Goal: Task Accomplishment & Management: Use online tool/utility

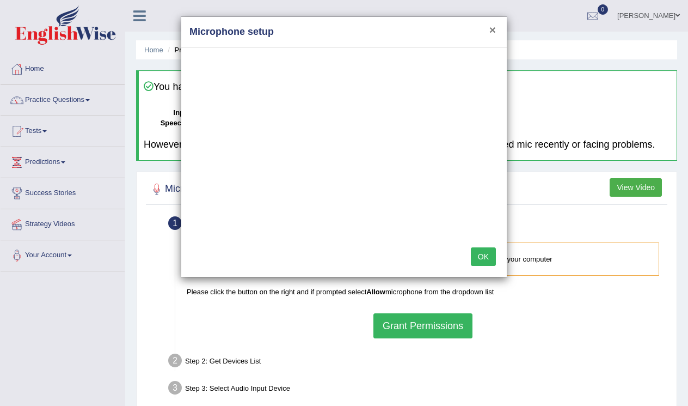
click at [494, 28] on button "×" at bounding box center [493, 29] width 7 height 11
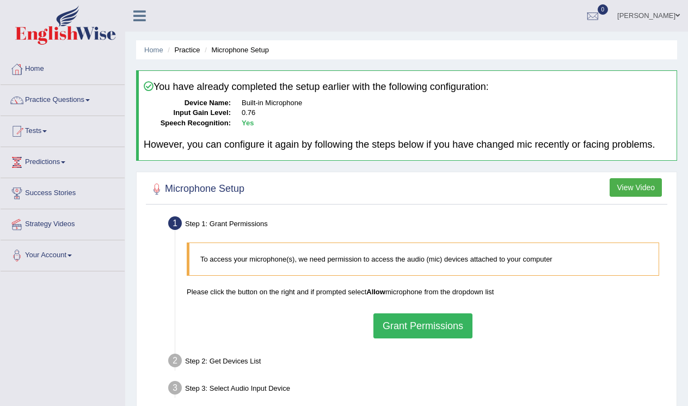
click at [429, 326] on button "Grant Permissions" at bounding box center [423, 325] width 99 height 25
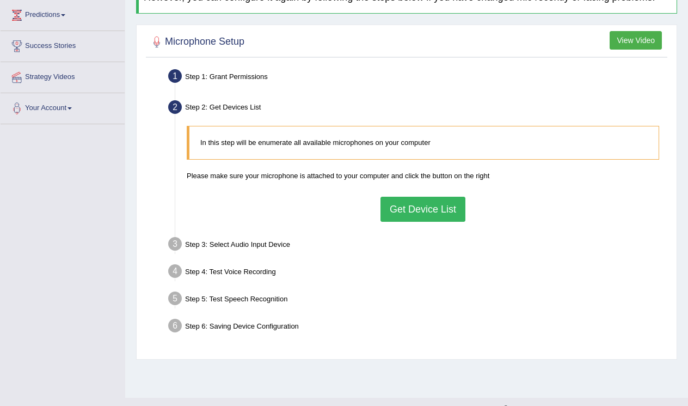
scroll to position [156, 0]
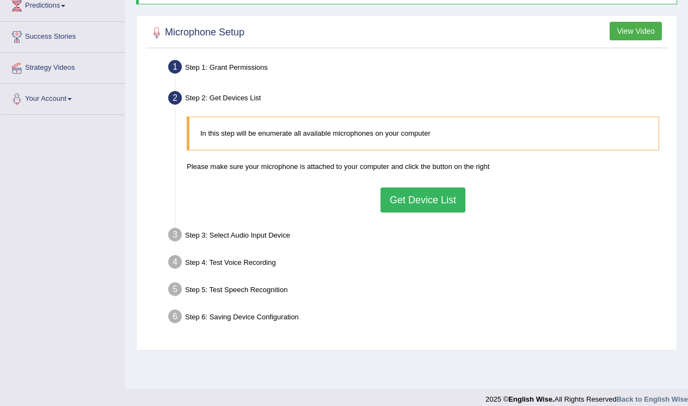
click at [419, 198] on button "Get Device List" at bounding box center [423, 199] width 85 height 25
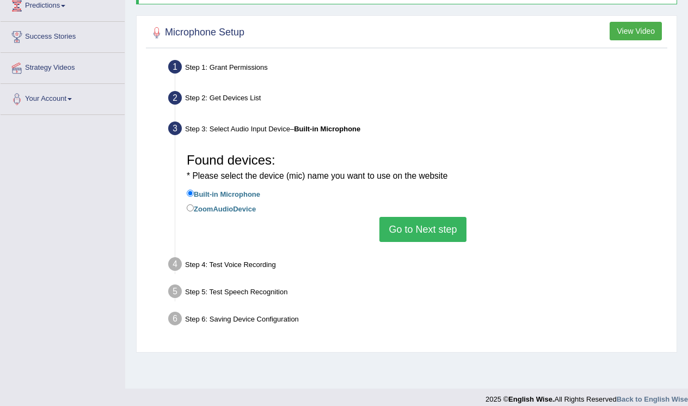
click at [402, 239] on button "Go to Next step" at bounding box center [423, 229] width 87 height 25
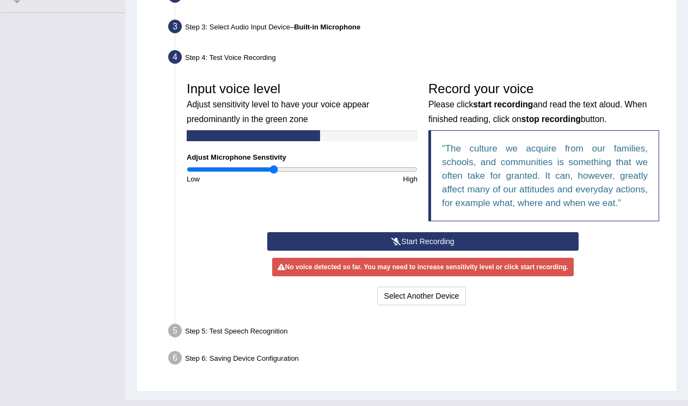
scroll to position [262, 0]
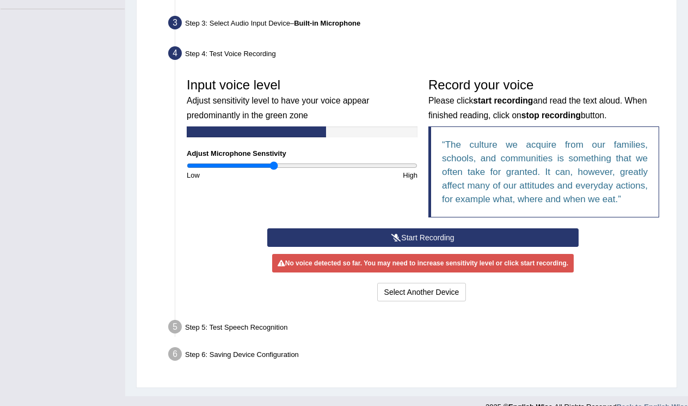
click at [382, 247] on button "Start Recording" at bounding box center [423, 237] width 312 height 19
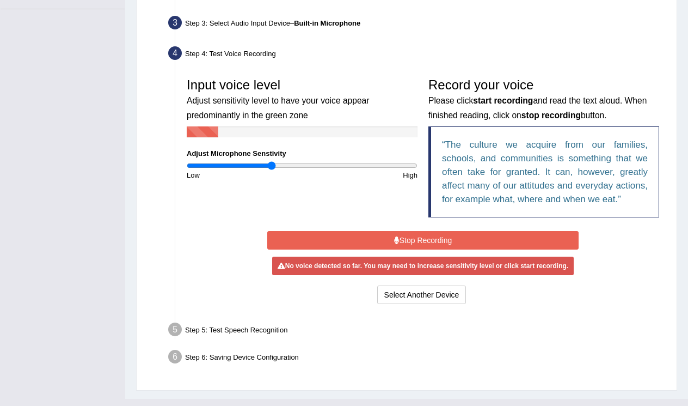
click at [272, 170] on input "range" at bounding box center [302, 165] width 231 height 9
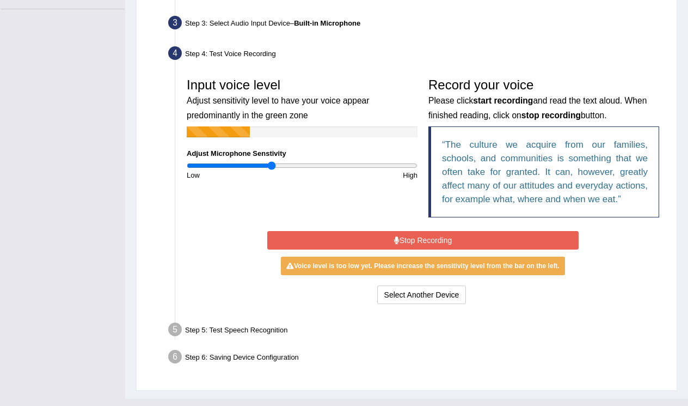
click at [272, 170] on input "range" at bounding box center [302, 165] width 231 height 9
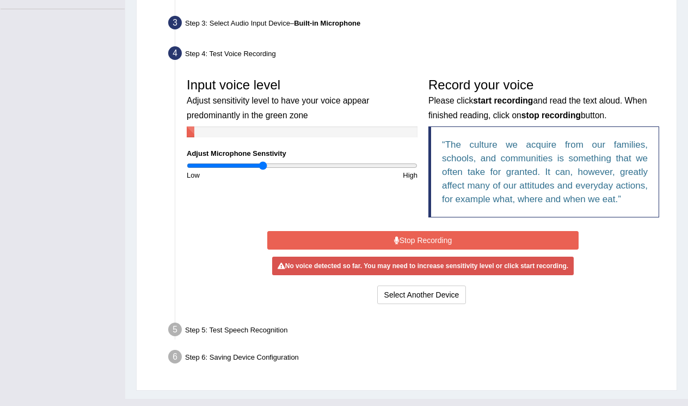
drag, startPoint x: 272, startPoint y: 175, endPoint x: 262, endPoint y: 177, distance: 9.4
click at [262, 170] on input "range" at bounding box center [302, 165] width 231 height 9
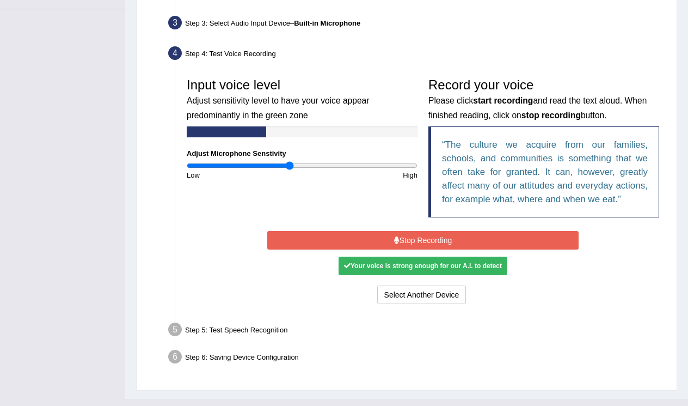
drag, startPoint x: 261, startPoint y: 176, endPoint x: 289, endPoint y: 176, distance: 27.8
type input "0.9"
click at [289, 170] on input "range" at bounding box center [302, 165] width 231 height 9
click at [402, 249] on button "Stop Recording" at bounding box center [423, 240] width 312 height 19
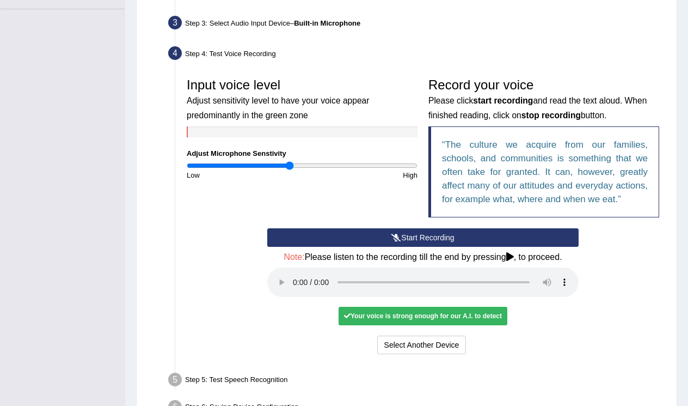
click at [296, 297] on audio at bounding box center [423, 281] width 312 height 29
click at [470, 296] on audio at bounding box center [423, 281] width 312 height 29
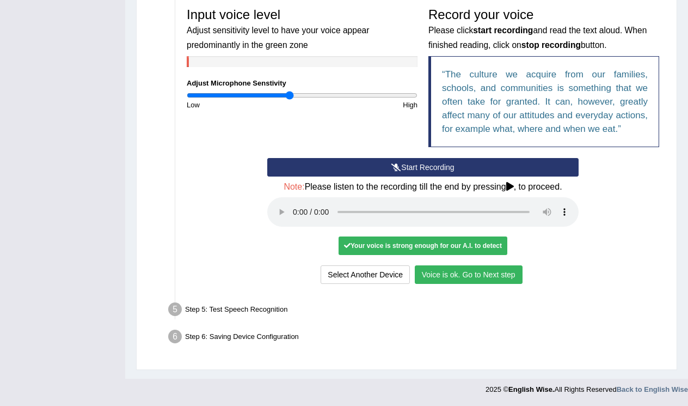
click at [449, 273] on button "Voice is ok. Go to Next step" at bounding box center [469, 274] width 108 height 19
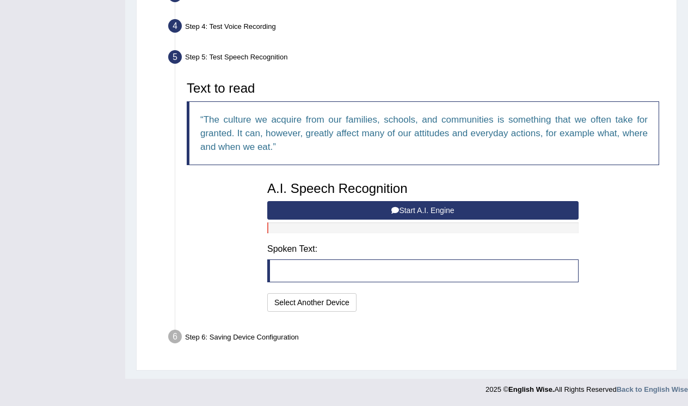
scroll to position [297, 0]
click at [376, 209] on button "Start A.I. Engine" at bounding box center [423, 210] width 312 height 19
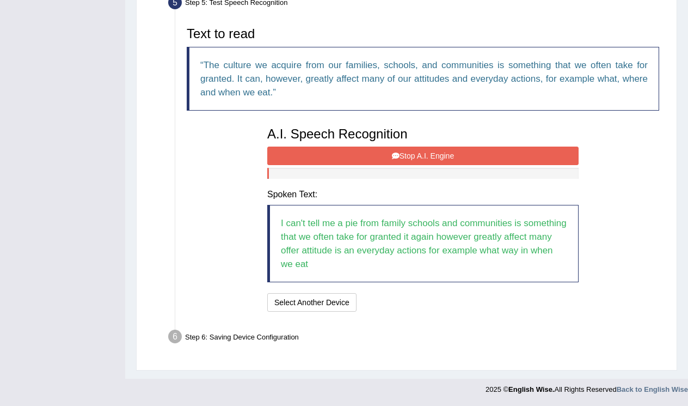
scroll to position [351, 0]
click at [380, 153] on button "Stop A.I. Engine" at bounding box center [423, 155] width 312 height 19
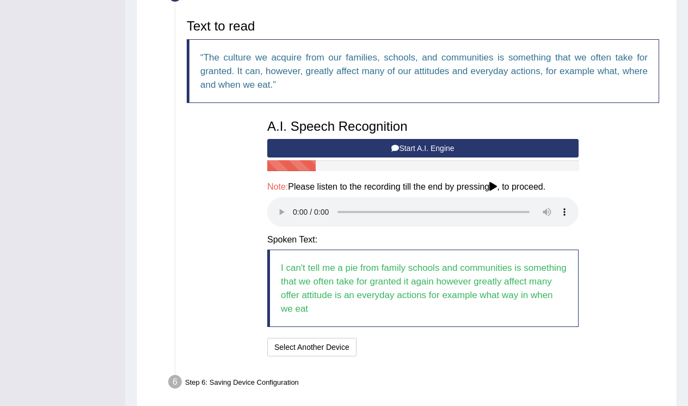
click at [488, 214] on audio at bounding box center [423, 211] width 312 height 29
click at [293, 214] on audio at bounding box center [423, 211] width 312 height 29
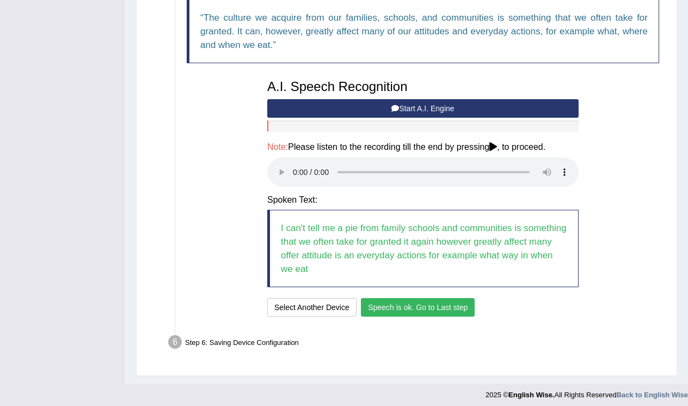
click at [431, 306] on button "Speech is ok. Go to Last step" at bounding box center [418, 307] width 114 height 19
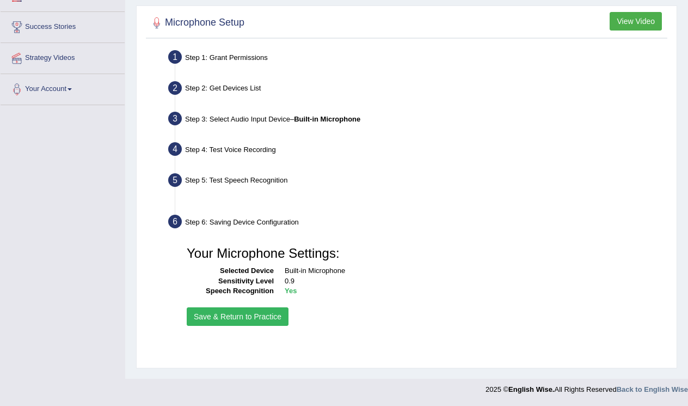
scroll to position [166, 0]
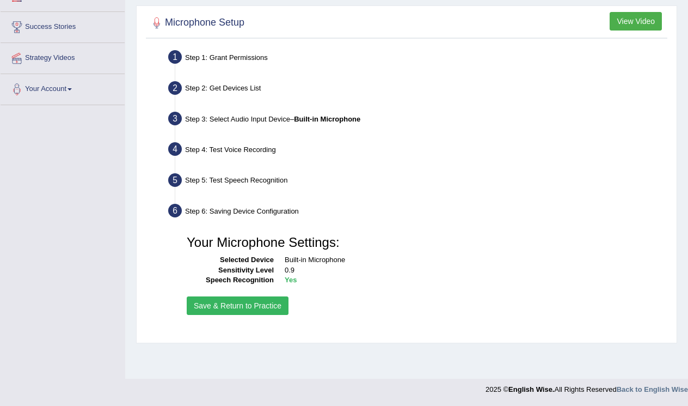
click at [255, 314] on button "Save & Return to Practice" at bounding box center [238, 305] width 102 height 19
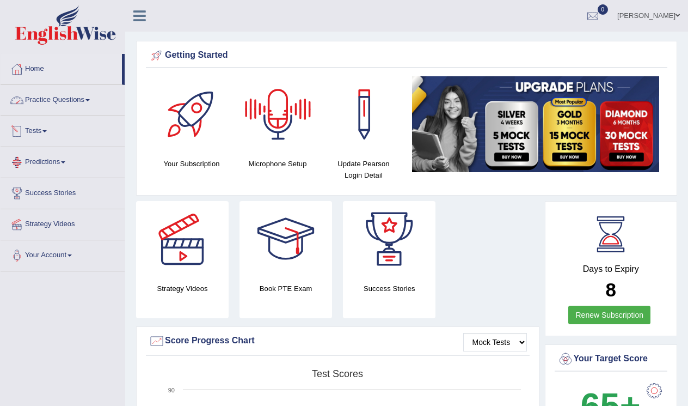
click at [72, 96] on link "Practice Questions" at bounding box center [63, 98] width 124 height 27
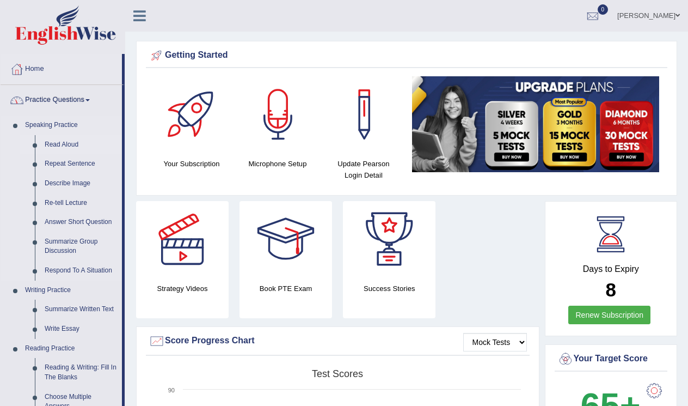
click at [60, 146] on link "Read Aloud" at bounding box center [81, 145] width 82 height 20
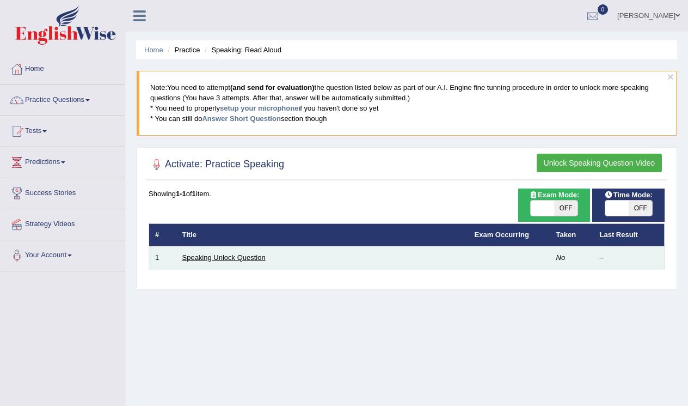
click at [241, 257] on link "Speaking Unlock Question" at bounding box center [223, 257] width 83 height 8
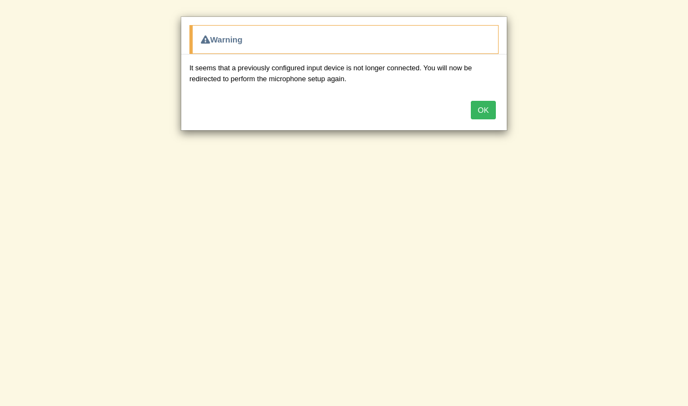
scroll to position [26, 0]
click at [491, 108] on button "OK" at bounding box center [483, 110] width 25 height 19
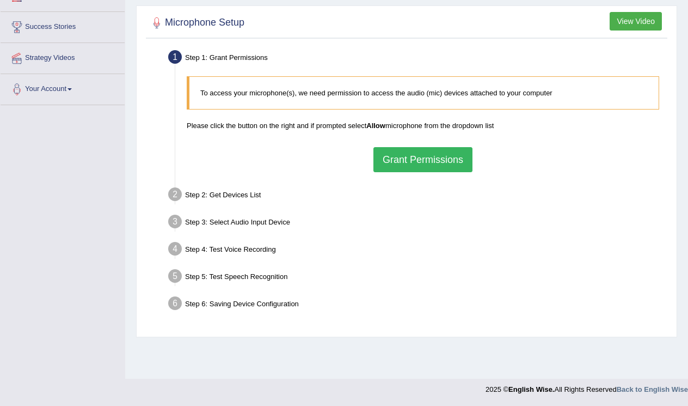
scroll to position [166, 0]
click at [387, 159] on button "Grant Permissions" at bounding box center [423, 159] width 99 height 25
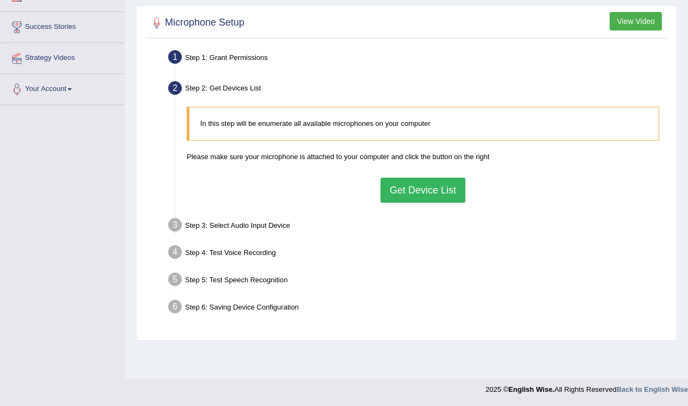
click at [406, 203] on button "Get Device List" at bounding box center [423, 190] width 85 height 25
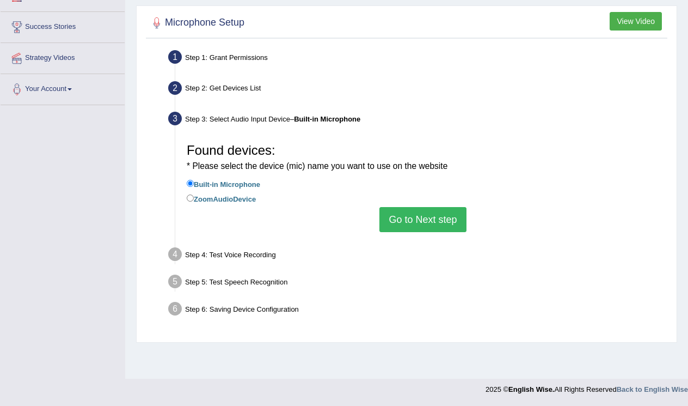
click at [415, 225] on button "Go to Next step" at bounding box center [423, 219] width 87 height 25
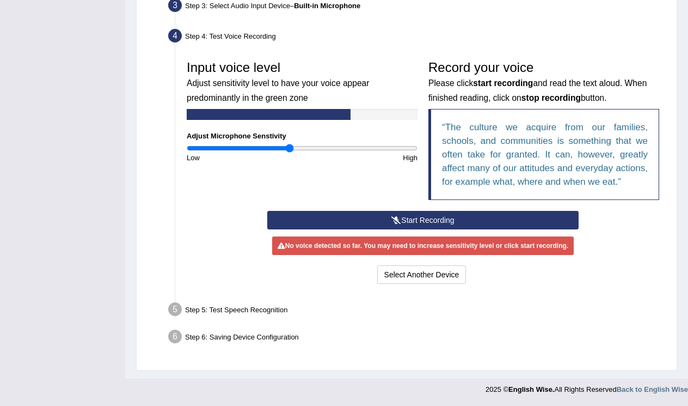
scroll to position [300, 0]
drag, startPoint x: 289, startPoint y: 136, endPoint x: 295, endPoint y: 132, distance: 7.1
click at [295, 144] on input "range" at bounding box center [302, 148] width 231 height 9
click at [373, 217] on button "Start Recording" at bounding box center [423, 220] width 312 height 19
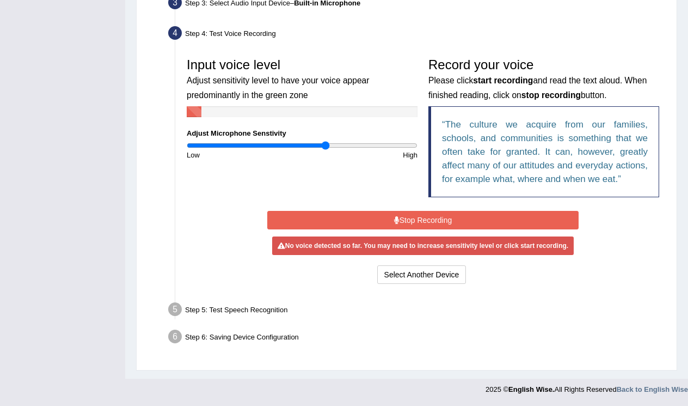
drag, startPoint x: 294, startPoint y: 136, endPoint x: 325, endPoint y: 133, distance: 31.7
click at [325, 141] on input "range" at bounding box center [302, 145] width 231 height 9
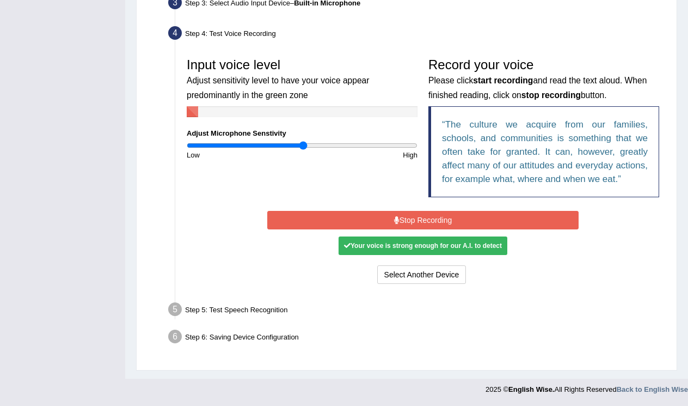
drag, startPoint x: 325, startPoint y: 133, endPoint x: 304, endPoint y: 130, distance: 21.0
type input "1.02"
click at [304, 130] on div "Input voice level Adjust sensitivity level to have your voice appear predominan…" at bounding box center [302, 106] width 242 height 108
click at [465, 220] on button "Stop Recording" at bounding box center [423, 220] width 312 height 19
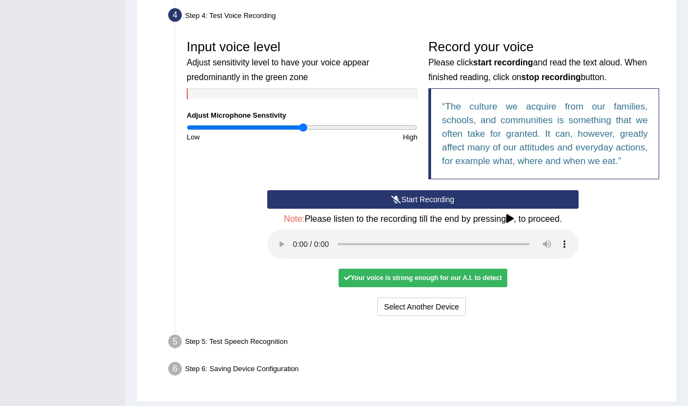
click at [469, 256] on audio at bounding box center [423, 243] width 312 height 29
click at [294, 258] on audio at bounding box center [423, 243] width 312 height 29
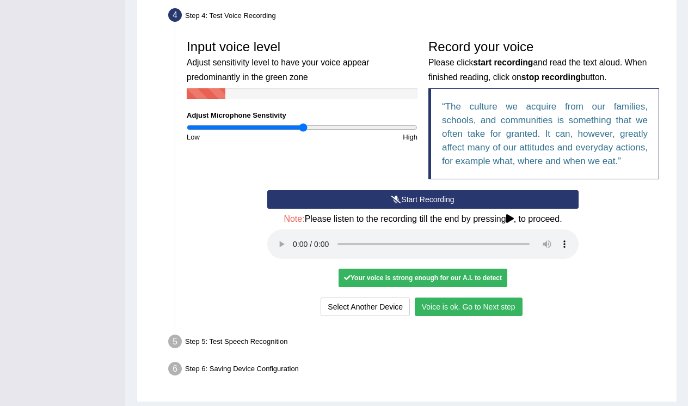
click at [484, 314] on button "Voice is ok. Go to Next step" at bounding box center [469, 306] width 108 height 19
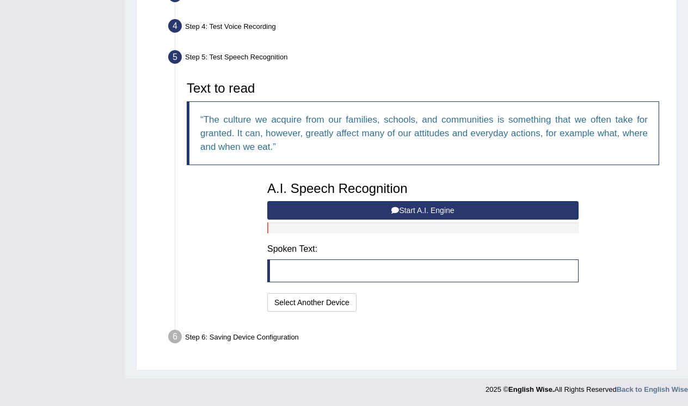
scroll to position [297, 0]
click at [418, 207] on button "Start A.I. Engine" at bounding box center [423, 210] width 312 height 19
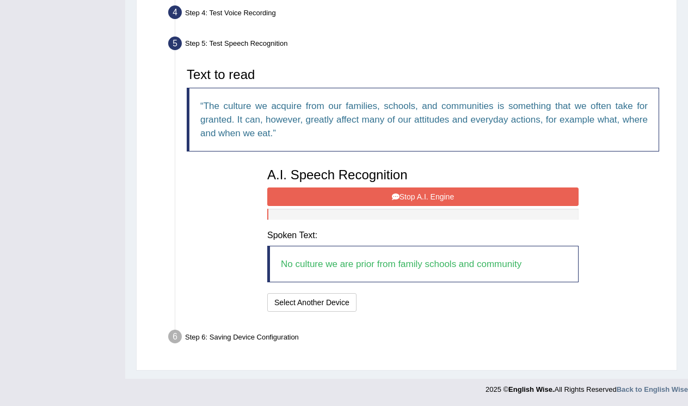
scroll to position [310, 0]
click at [373, 194] on button "Stop A.I. Engine" at bounding box center [423, 196] width 312 height 19
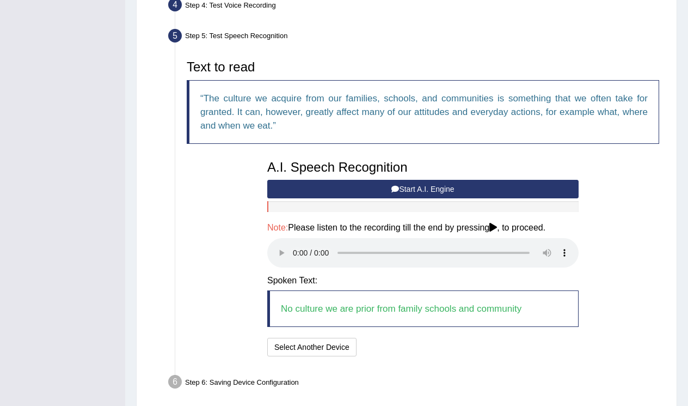
click at [467, 256] on audio at bounding box center [423, 252] width 312 height 29
click at [294, 252] on audio at bounding box center [423, 252] width 312 height 29
click at [399, 341] on button "Speech is ok. Go to Last step" at bounding box center [418, 347] width 114 height 19
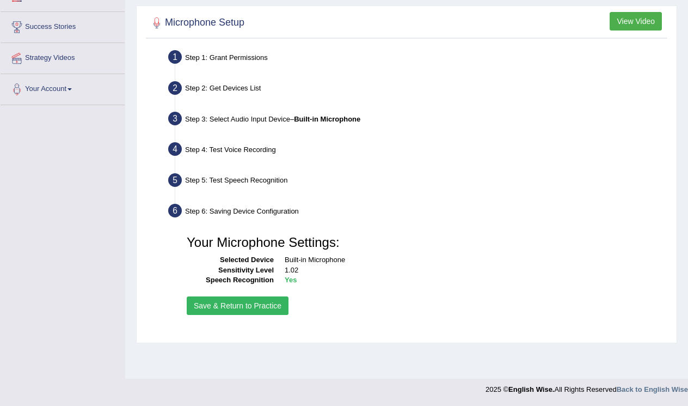
scroll to position [166, 0]
click at [246, 315] on button "Save & Return to Practice" at bounding box center [238, 305] width 102 height 19
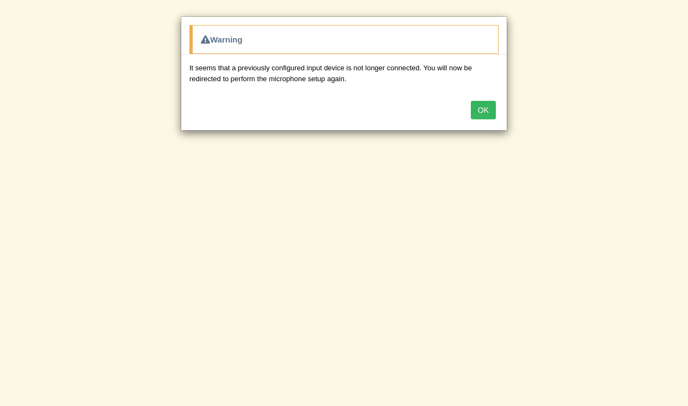
click at [485, 108] on button "OK" at bounding box center [483, 110] width 25 height 19
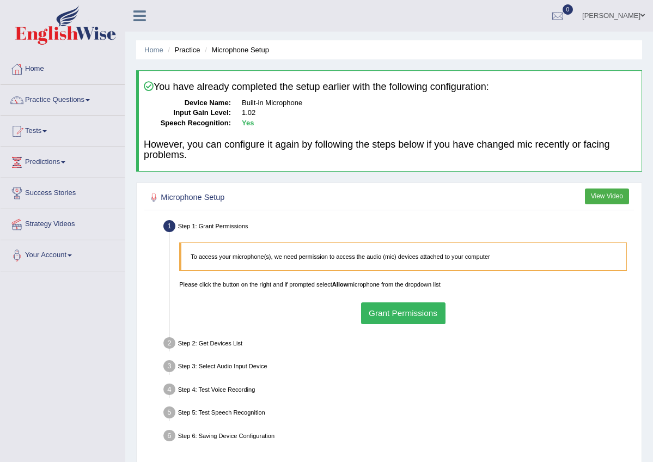
click at [323, 12] on ul "[PERSON_NAME] Toggle navigation Username: Pkhatarine Access Type: Online Subscr…" at bounding box center [468, 15] width 369 height 31
